Goal: Task Accomplishment & Management: Use online tool/utility

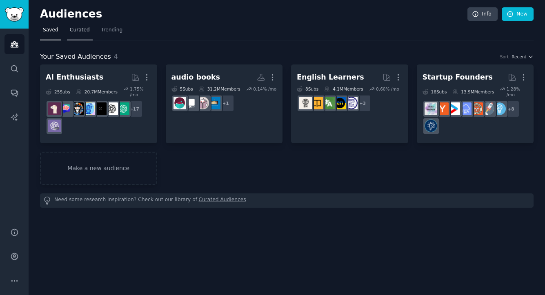
click at [76, 32] on span "Curated" at bounding box center [80, 30] width 20 height 7
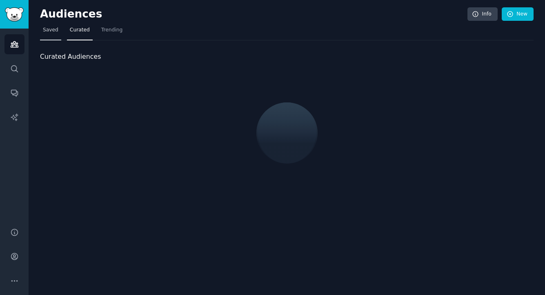
click at [53, 35] on link "Saved" at bounding box center [50, 32] width 21 height 17
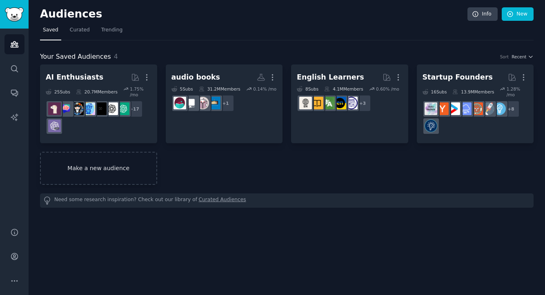
click at [116, 165] on link "Make a new audience" at bounding box center [98, 168] width 117 height 33
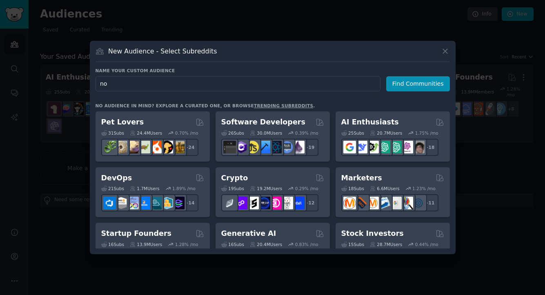
type input "n"
type input "marketing"
click button "Find Communities" at bounding box center [418, 83] width 64 height 15
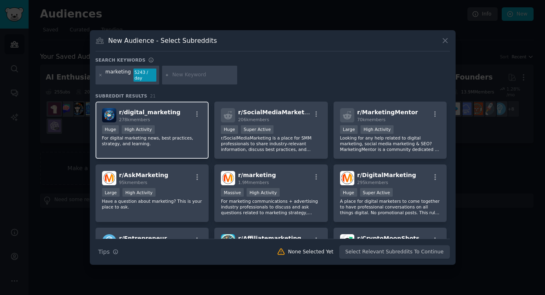
click at [196, 118] on div at bounding box center [197, 116] width 10 height 10
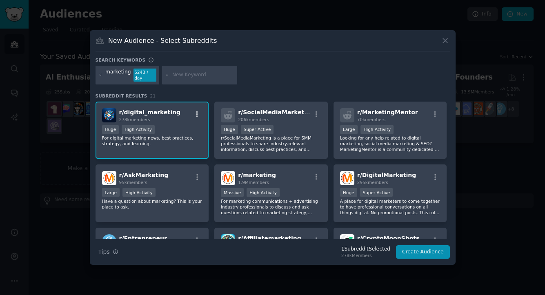
click at [196, 115] on icon "button" at bounding box center [197, 114] width 7 height 7
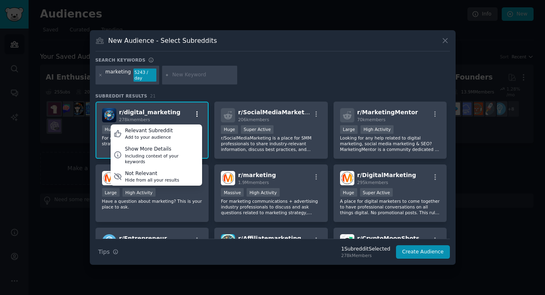
click at [194, 112] on icon "button" at bounding box center [197, 114] width 7 height 7
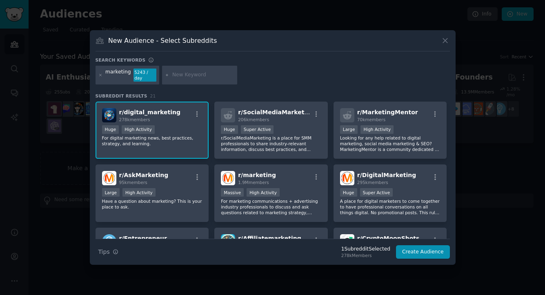
click at [153, 114] on span "r/ digital_marketing" at bounding box center [149, 112] width 61 height 7
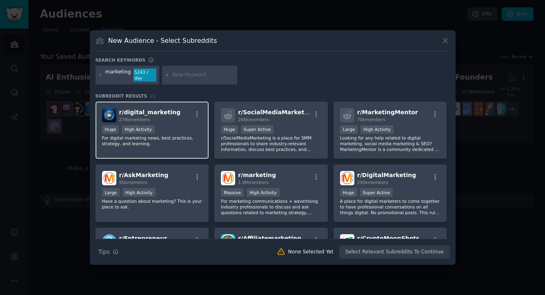
click at [153, 114] on span "r/ digital_marketing" at bounding box center [149, 112] width 61 height 7
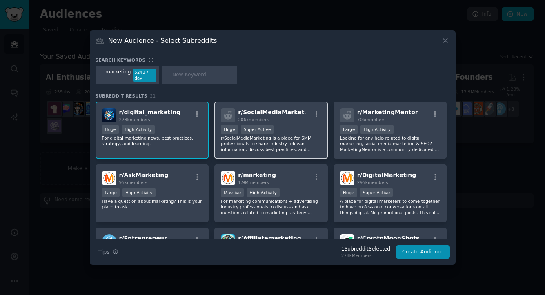
click at [285, 149] on p "r/SocialMediaMarketing is a place for SMM professionals to share industry-relev…" at bounding box center [271, 143] width 100 height 17
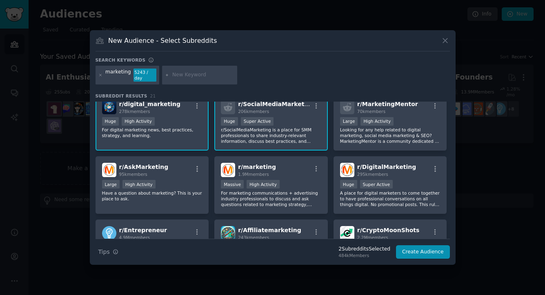
scroll to position [9, 0]
click at [288, 171] on div "r/ marketing 1.9M members" at bounding box center [271, 169] width 100 height 14
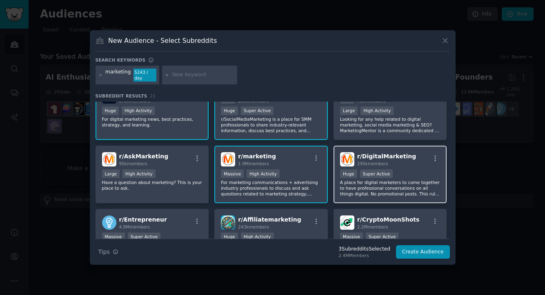
click at [381, 158] on span "r/ DigitalMarketing" at bounding box center [386, 156] width 59 height 7
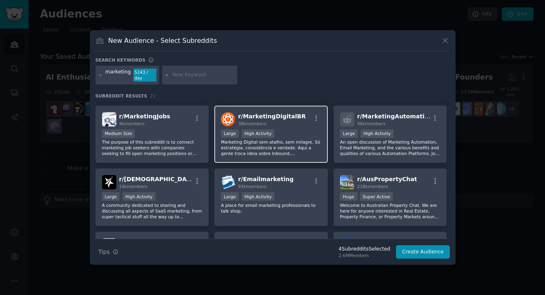
scroll to position [289, 0]
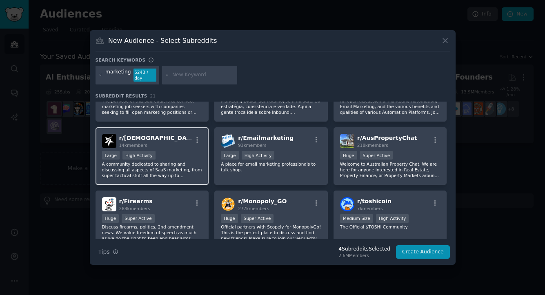
click at [162, 168] on p "A community dedicated to sharing and discussing all aspects of SaaS marketing, …" at bounding box center [152, 169] width 100 height 17
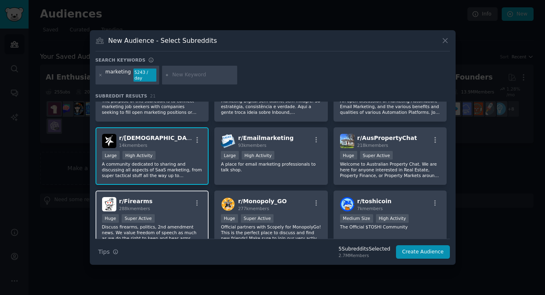
click at [174, 202] on div "r/ Firearms 288k members" at bounding box center [152, 204] width 100 height 14
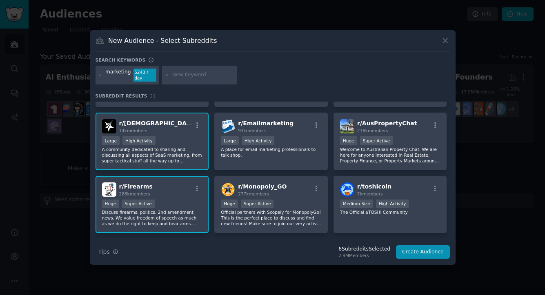
scroll to position [327, 0]
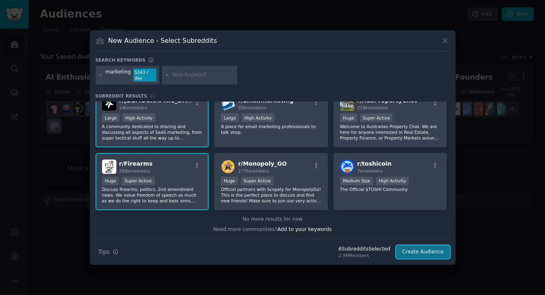
click at [418, 258] on button "Create Audience" at bounding box center [423, 252] width 54 height 14
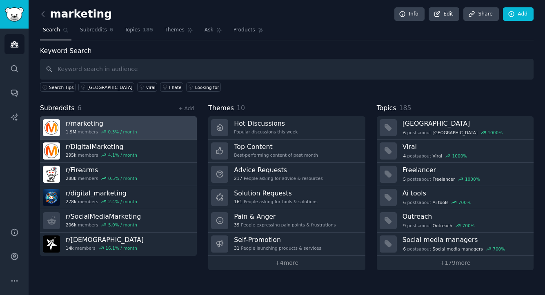
click at [94, 122] on h3 "r/ marketing" at bounding box center [101, 123] width 71 height 9
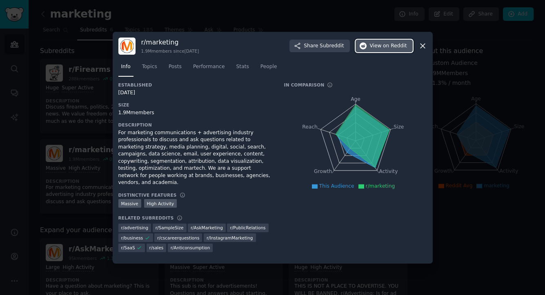
click at [374, 50] on span "View on Reddit" at bounding box center [388, 45] width 37 height 7
click at [448, 98] on div at bounding box center [272, 147] width 545 height 295
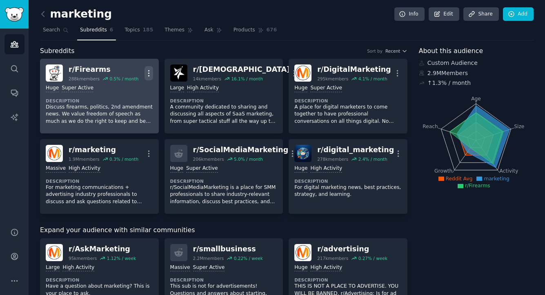
click at [146, 71] on icon "button" at bounding box center [149, 73] width 9 height 9
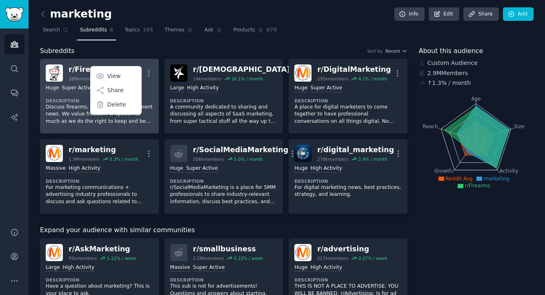
click at [82, 71] on div "r/ Firearms" at bounding box center [104, 70] width 70 height 10
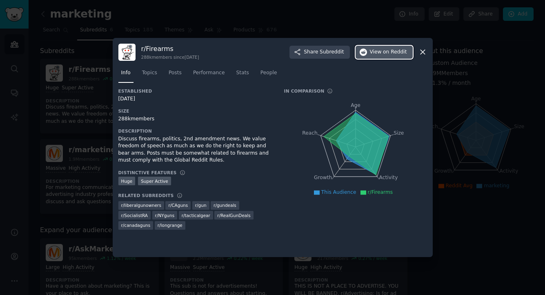
click at [385, 52] on span "on Reddit" at bounding box center [395, 52] width 24 height 7
click at [250, 28] on div at bounding box center [272, 147] width 545 height 295
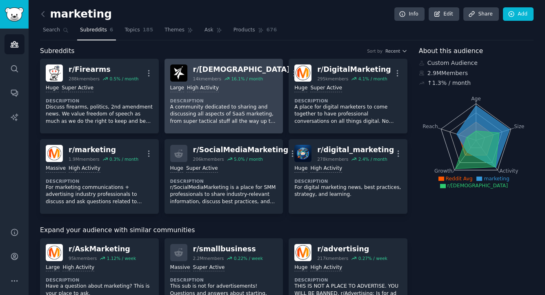
click at [240, 109] on p "A community dedicated to sharing and discussing all aspects of SaaS marketing, …" at bounding box center [223, 115] width 107 height 22
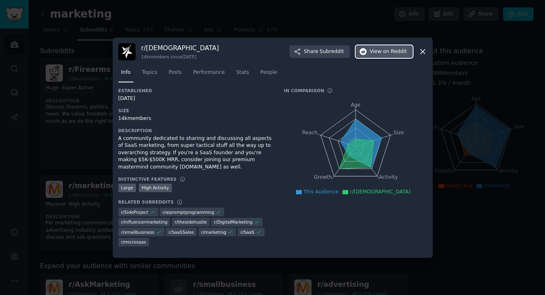
click at [378, 56] on button "View on Reddit" at bounding box center [384, 51] width 57 height 13
